Goal: Information Seeking & Learning: Learn about a topic

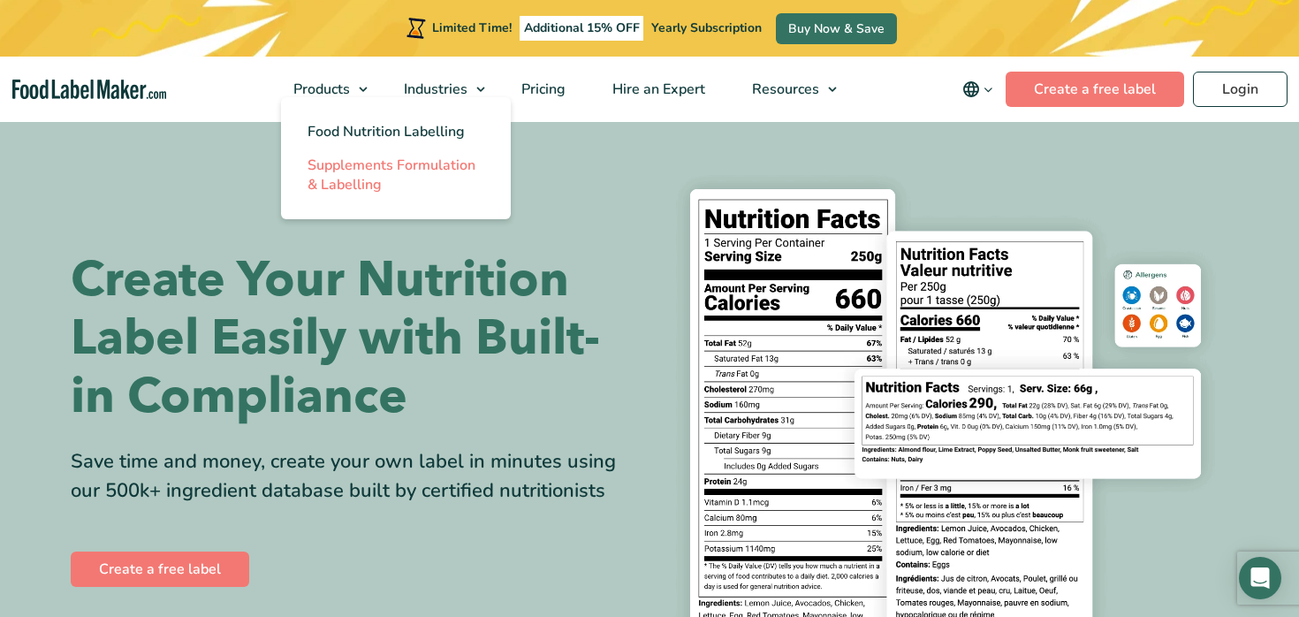
click at [375, 178] on span "Supplements Formulation & Labelling" at bounding box center [392, 175] width 168 height 39
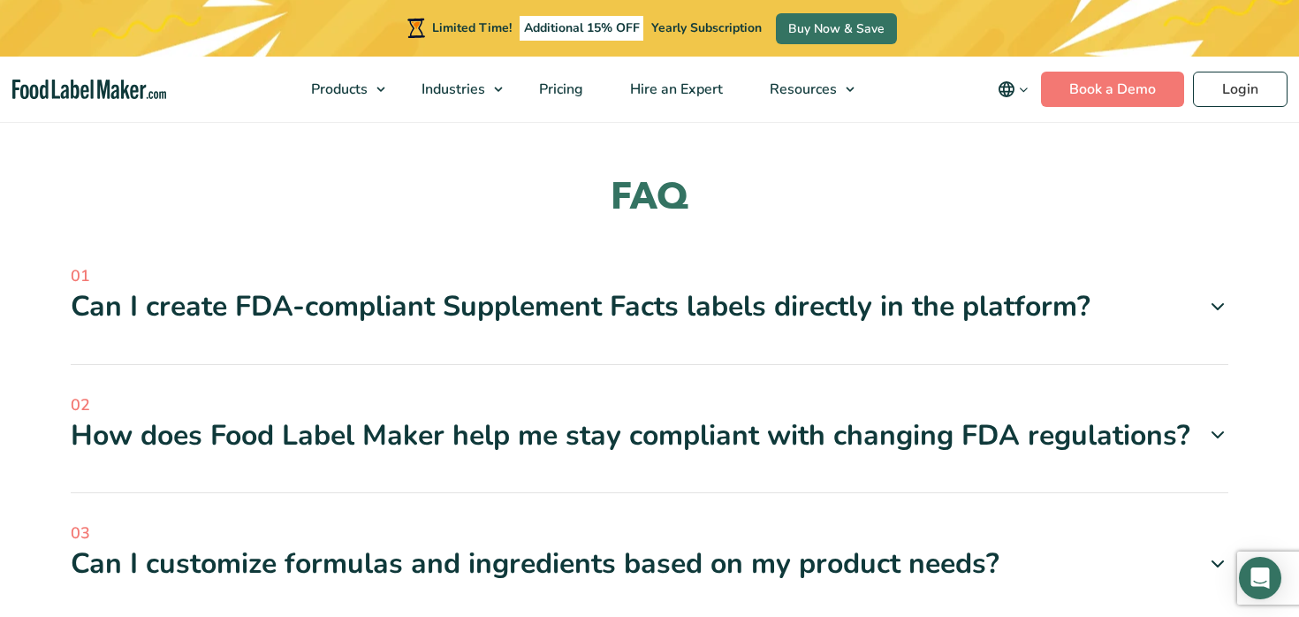
scroll to position [4624, 0]
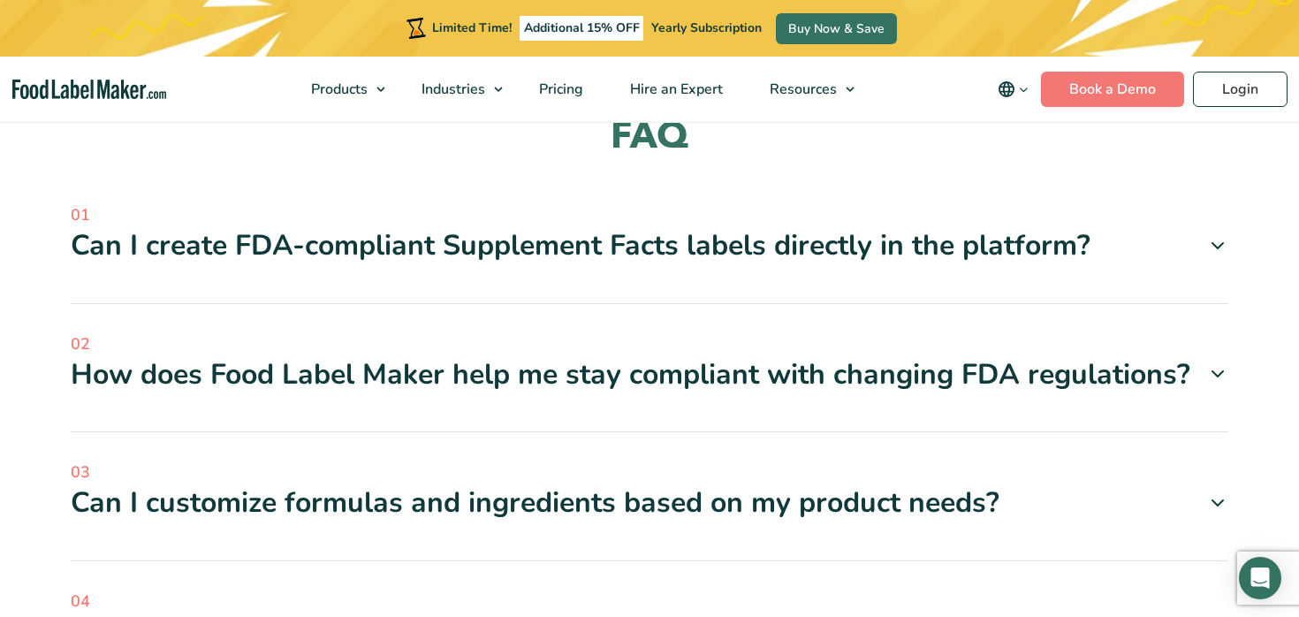
click at [674, 356] on div "How does Food Label Maker help me stay compliant with changing FDA regulations?" at bounding box center [650, 374] width 1158 height 37
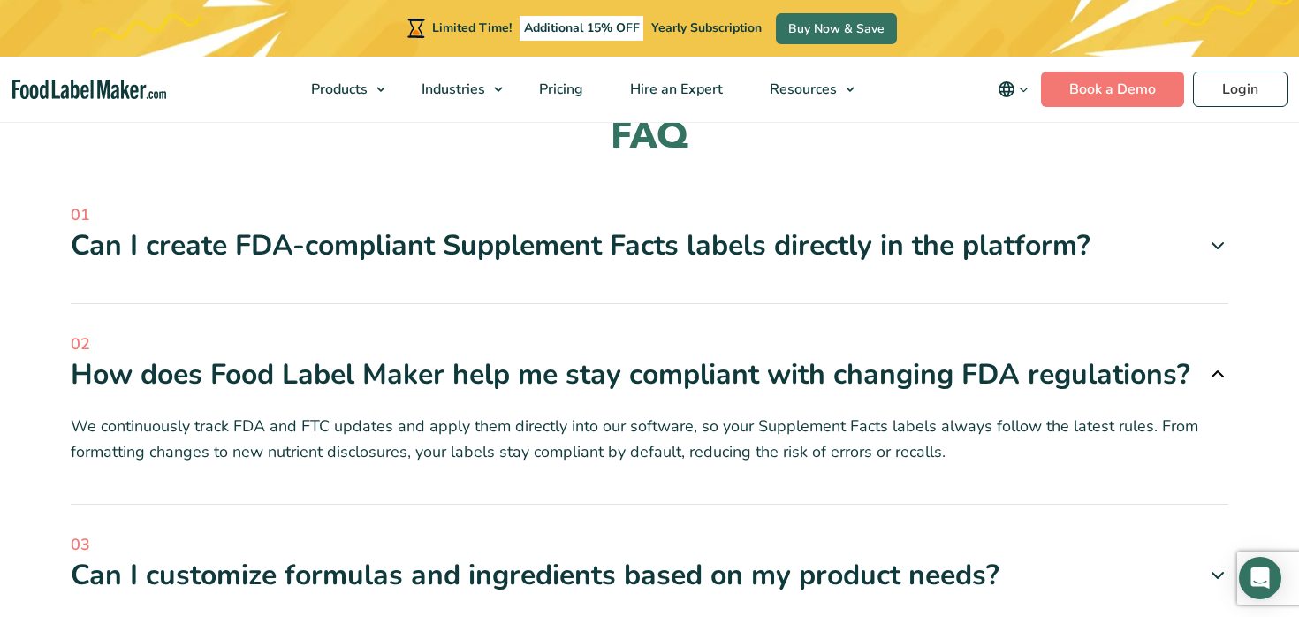
click at [674, 356] on div "How does Food Label Maker help me stay compliant with changing FDA regulations?" at bounding box center [650, 374] width 1158 height 37
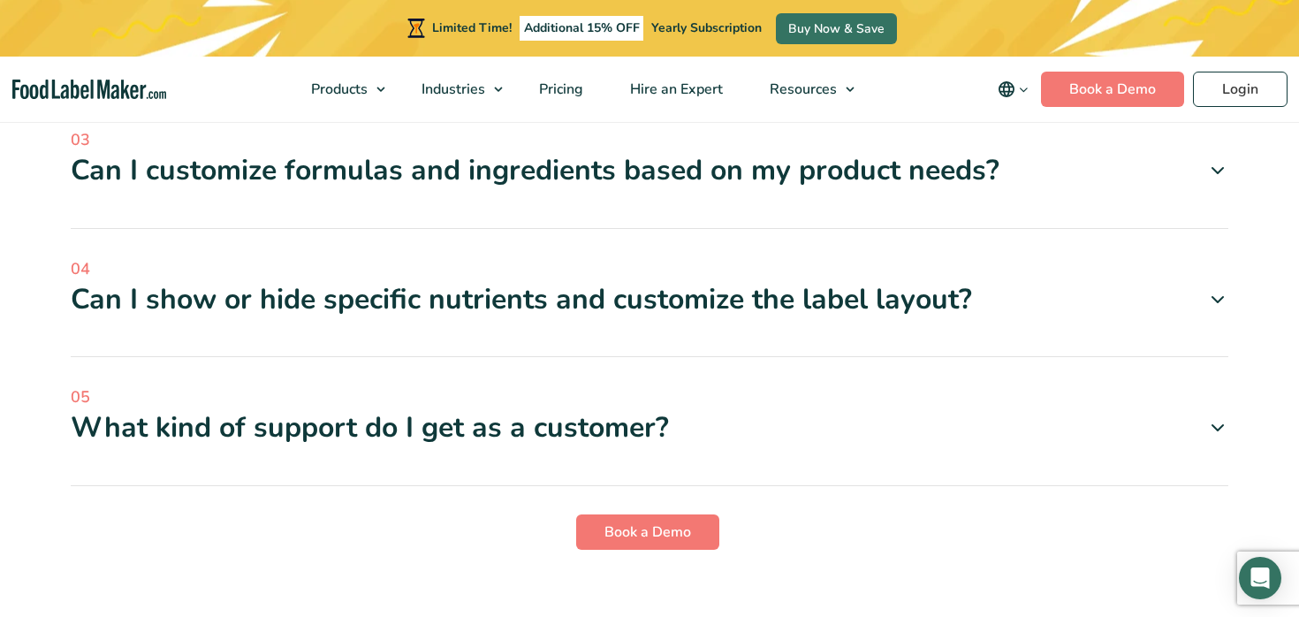
scroll to position [5061, 0]
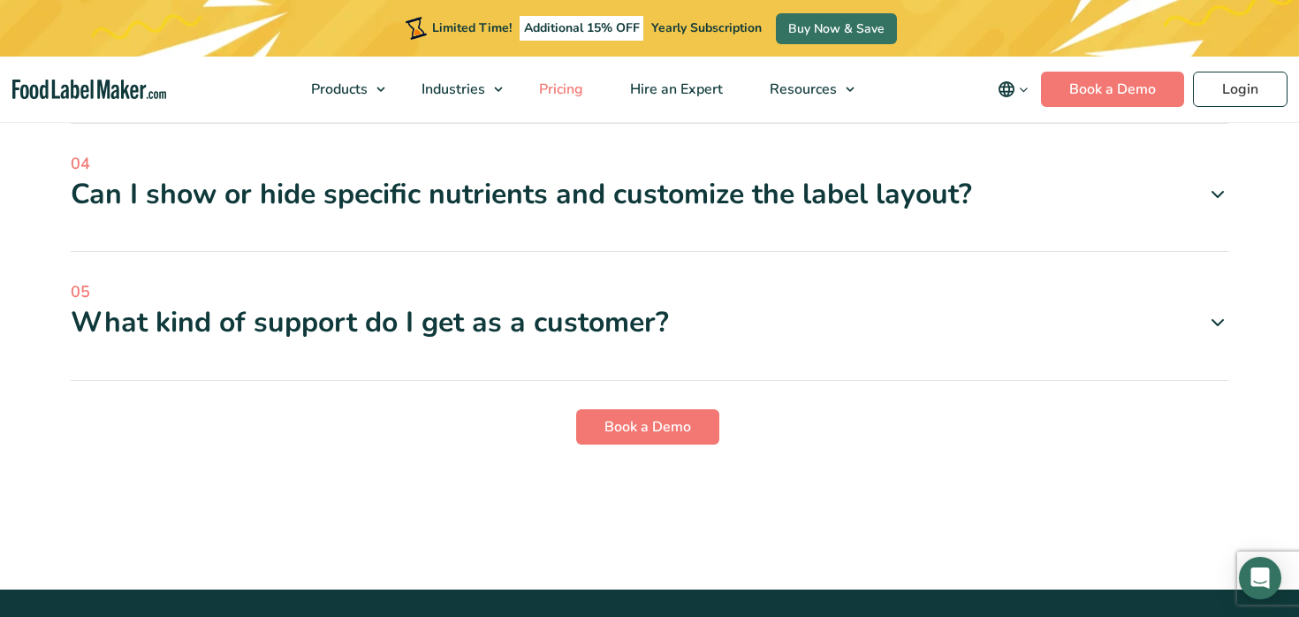
click at [567, 87] on span "Pricing" at bounding box center [559, 89] width 51 height 19
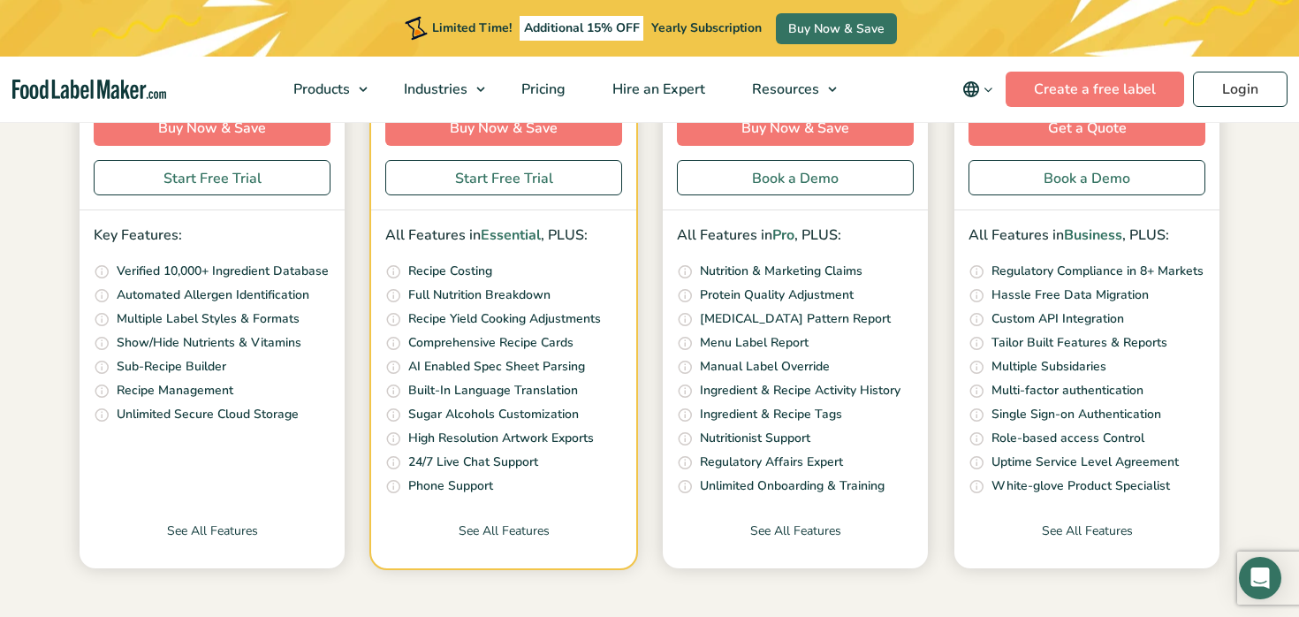
scroll to position [583, 0]
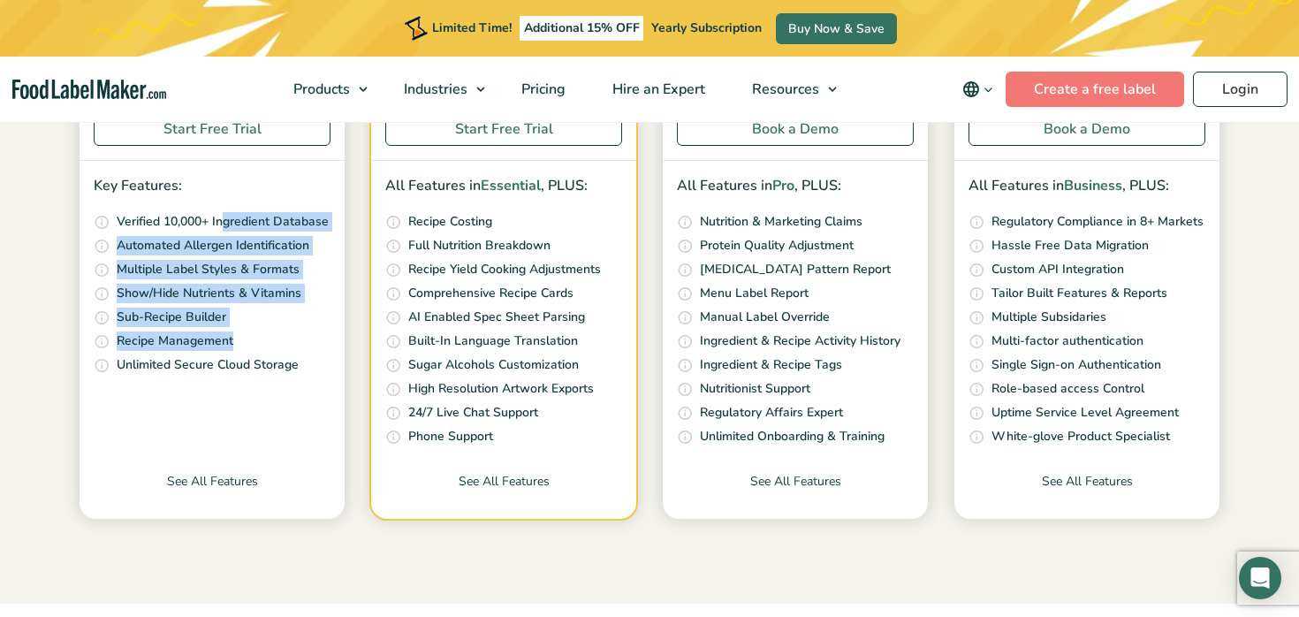
drag, startPoint x: 223, startPoint y: 231, endPoint x: 231, endPoint y: 348, distance: 117.8
click at [231, 346] on ul "Access our ever growing ingredients database that is continuously reviewed and …" at bounding box center [212, 293] width 237 height 163
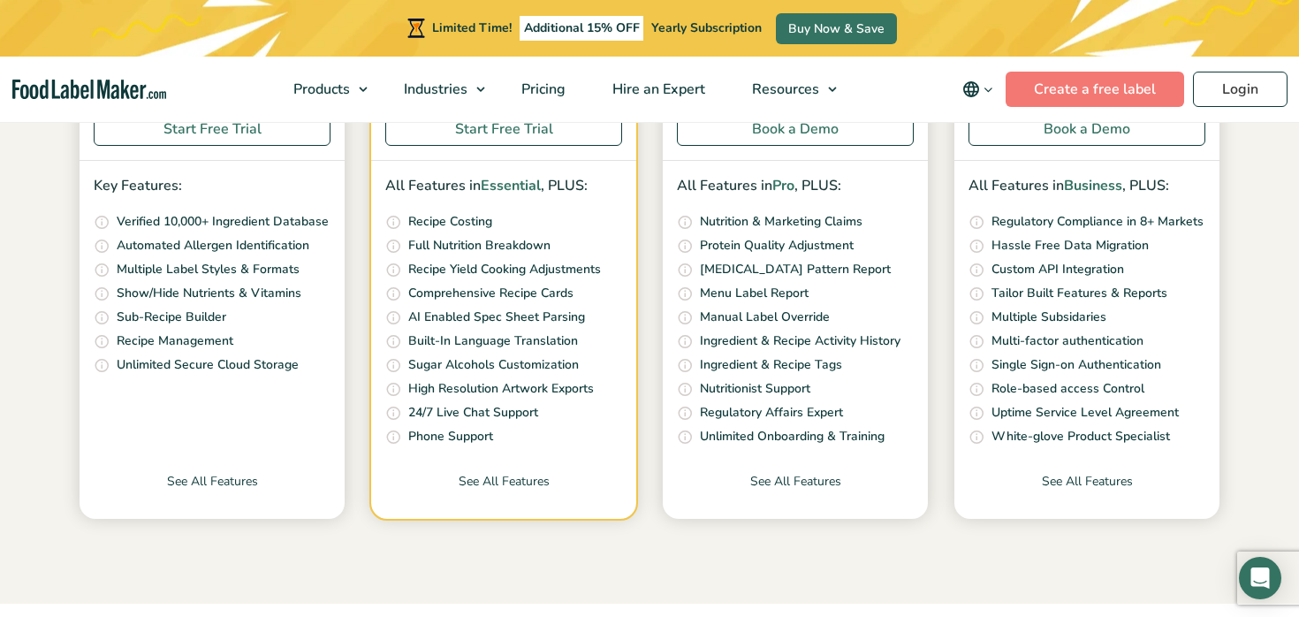
click at [232, 351] on ul "Access our ever growing ingredients database that is continuously reviewed and …" at bounding box center [212, 293] width 237 height 163
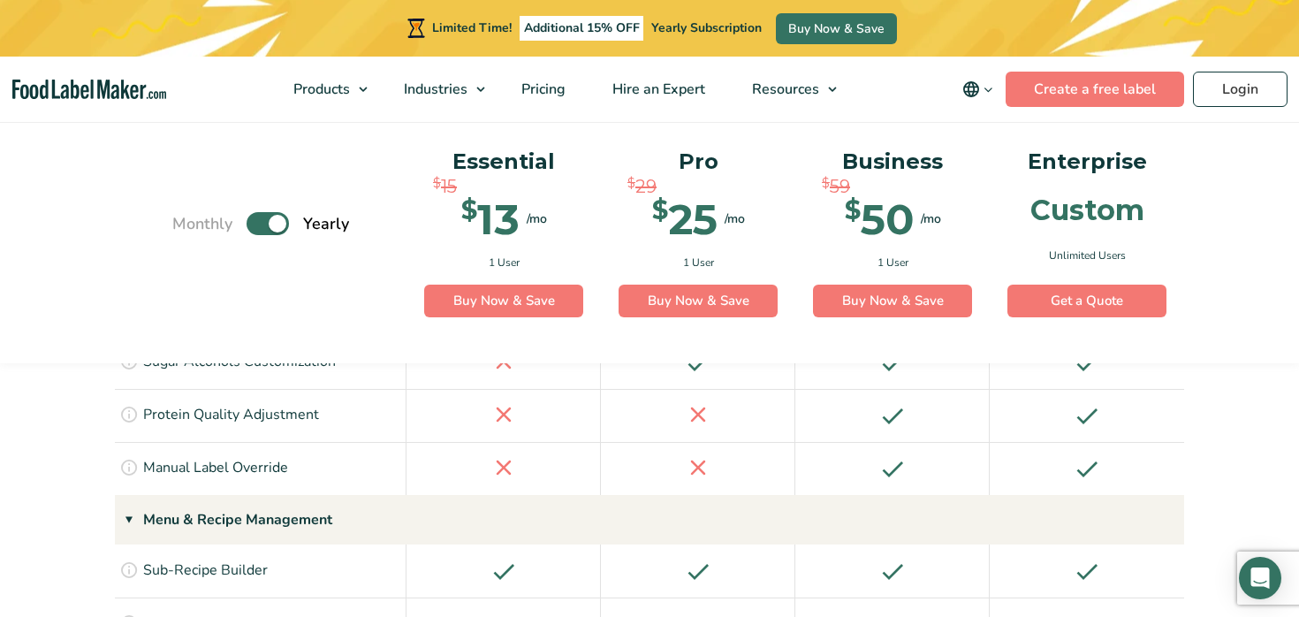
scroll to position [2209, 0]
